Goal: Information Seeking & Learning: Learn about a topic

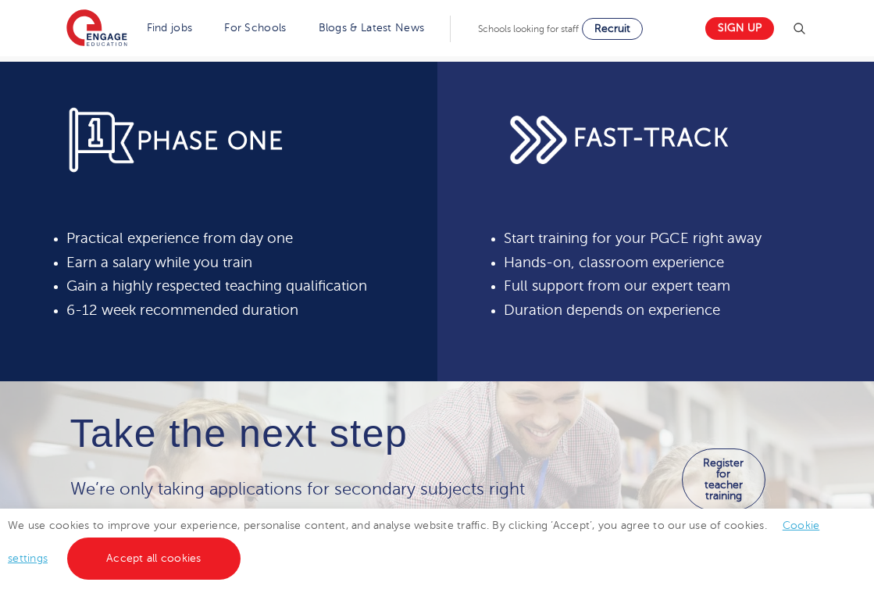
scroll to position [580, 0]
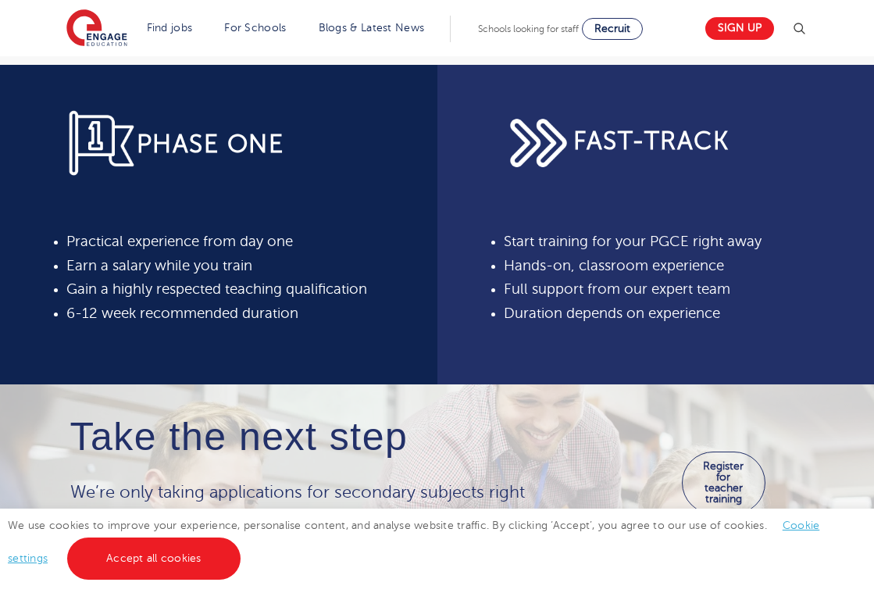
click at [605, 140] on span "FAST-TRACK" at bounding box center [650, 140] width 155 height 27
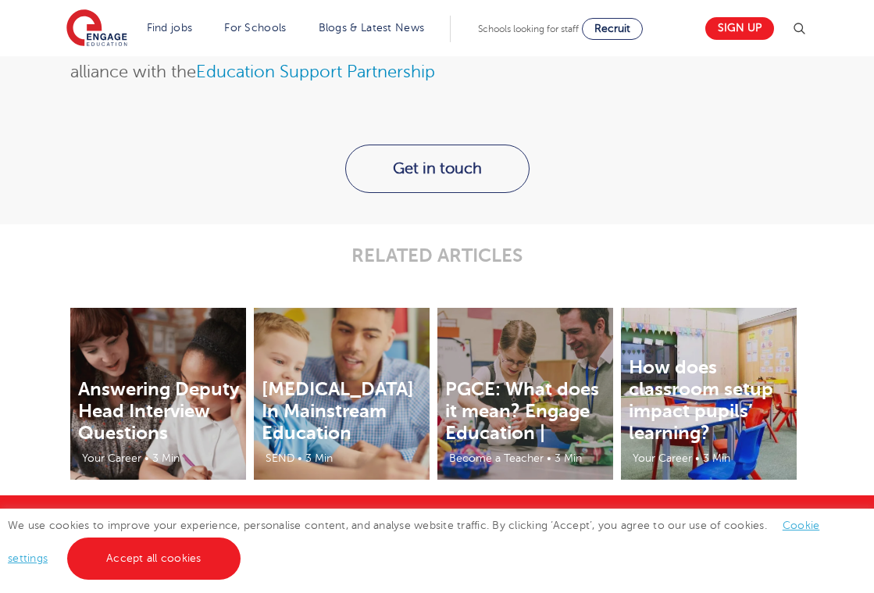
scroll to position [2086, 0]
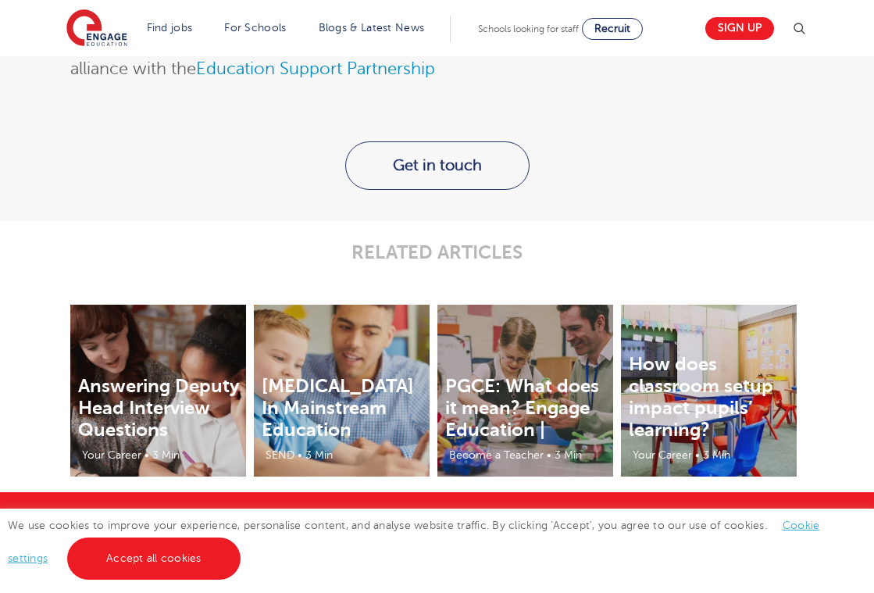
click at [538, 27] on span "Schools looking for staff" at bounding box center [528, 28] width 101 height 11
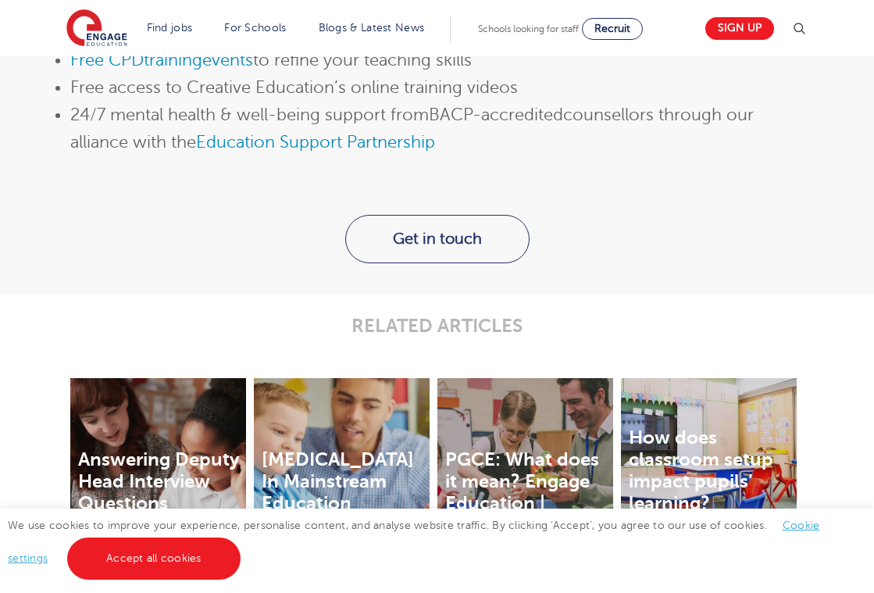
scroll to position [2416, 0]
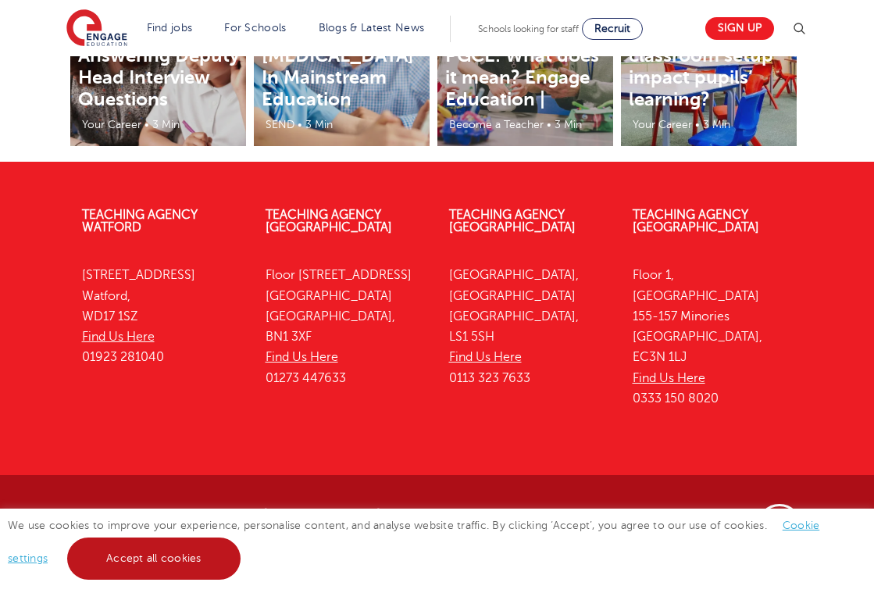
click at [213, 563] on link "Accept all cookies" at bounding box center [153, 558] width 173 height 42
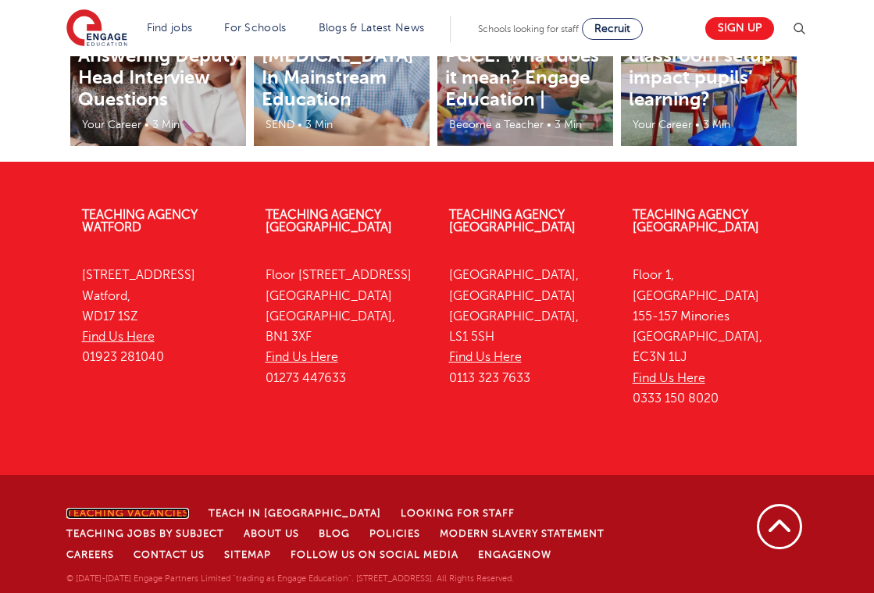
click at [153, 508] on link "Teaching Vacancies" at bounding box center [127, 513] width 123 height 11
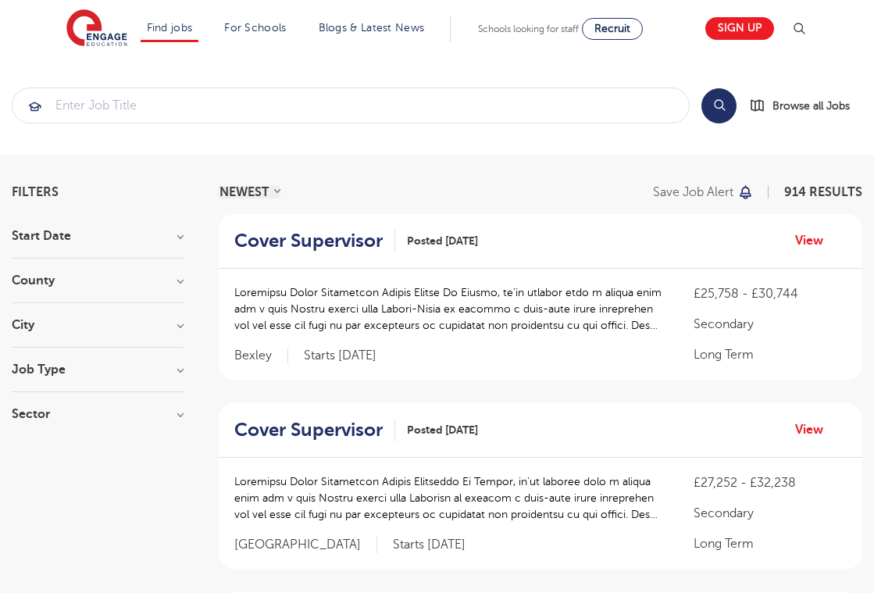
click at [159, 372] on h3 "Job Type" at bounding box center [98, 369] width 172 height 12
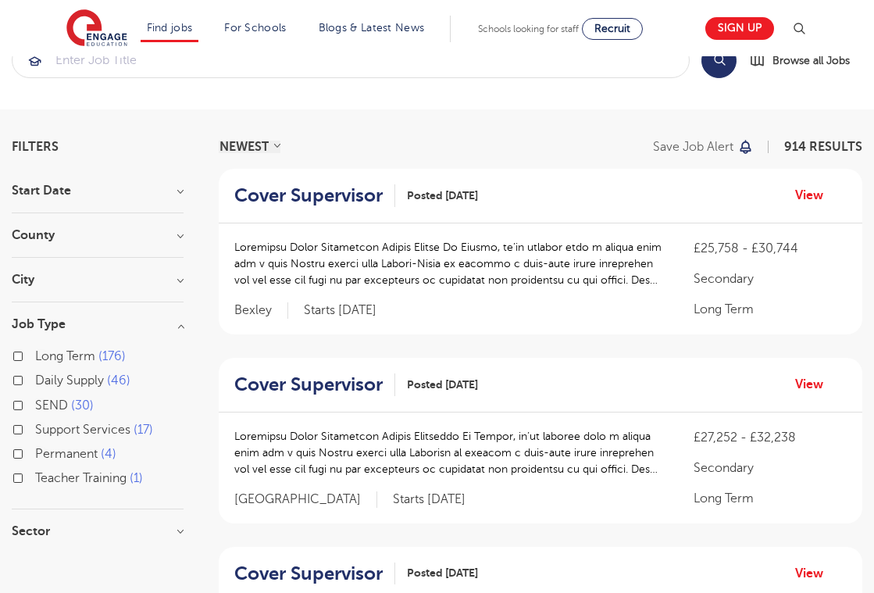
scroll to position [47, 0]
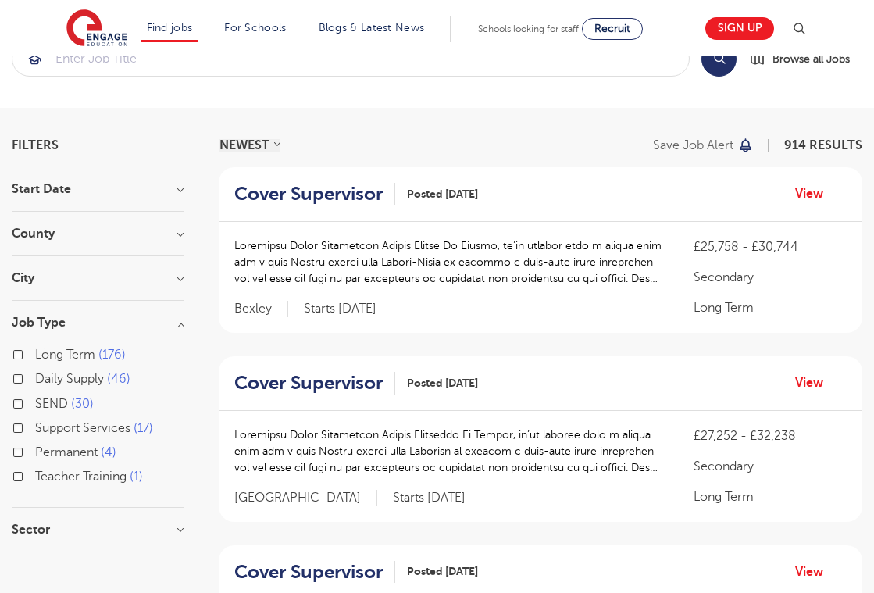
click at [35, 479] on label "Teacher Training 1" at bounding box center [89, 476] width 108 height 20
click at [35, 479] on input "Teacher Training 1" at bounding box center [40, 474] width 10 height 10
checkbox input "true"
